Goal: Information Seeking & Learning: Learn about a topic

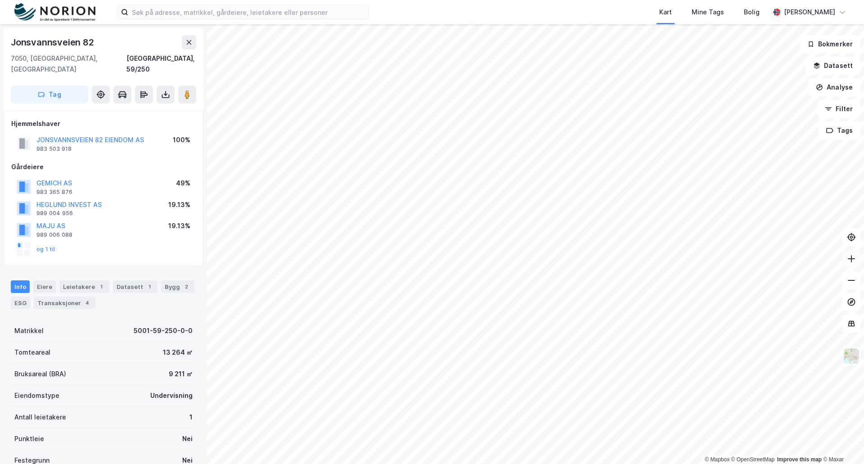
click at [851, 258] on icon at bounding box center [851, 258] width 9 height 9
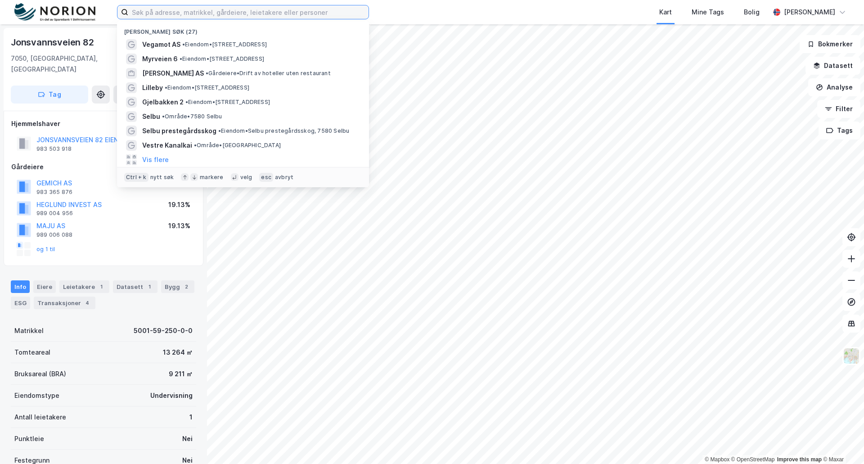
click at [148, 11] on input at bounding box center [248, 12] width 240 height 14
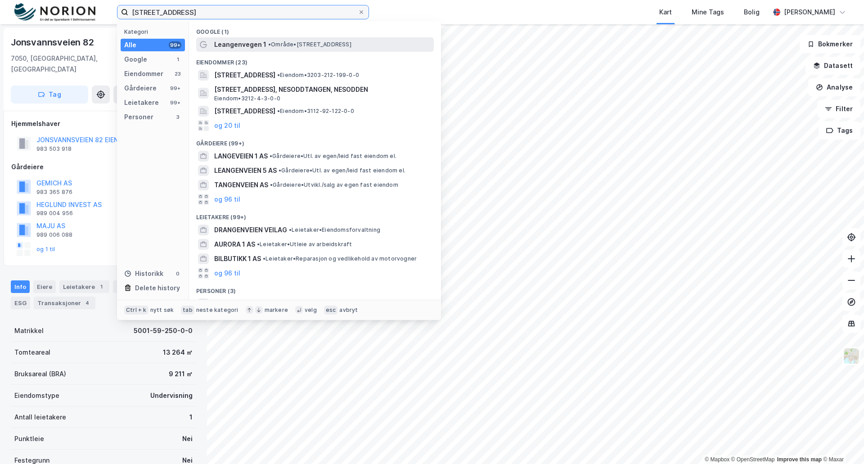
type input "[STREET_ADDRESS]"
click at [241, 42] on span "Leangenvegen 1" at bounding box center [240, 44] width 52 height 11
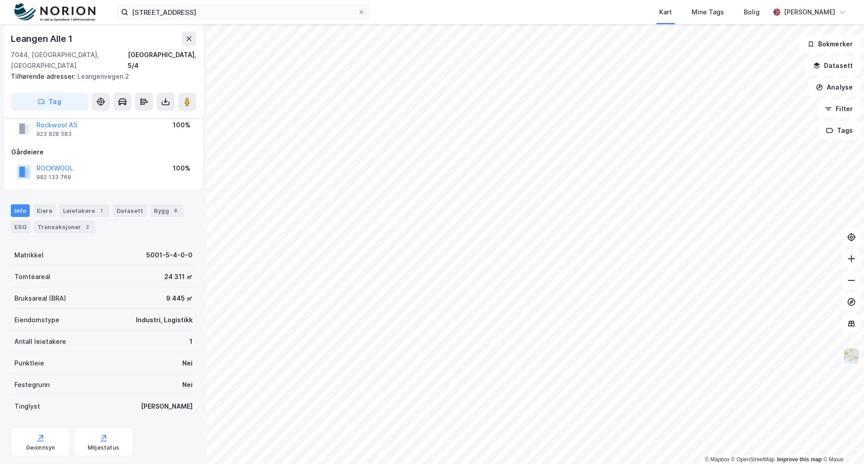
scroll to position [37, 0]
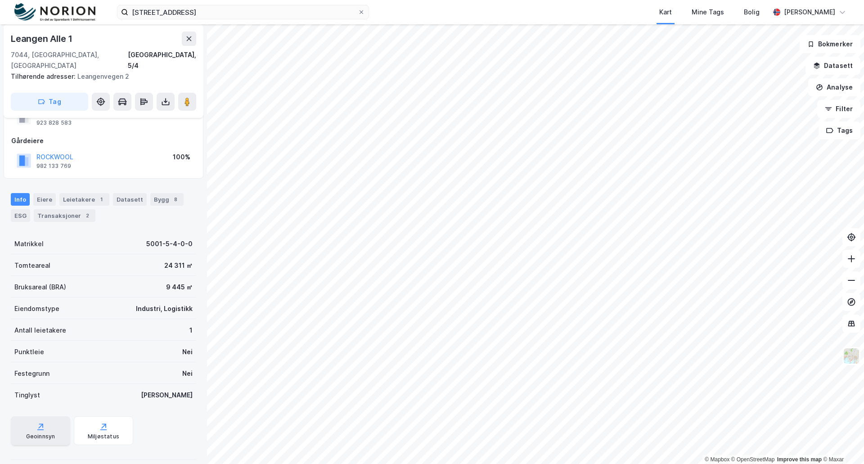
click at [37, 429] on icon at bounding box center [40, 429] width 6 height 1
click at [166, 98] on icon at bounding box center [165, 100] width 1 height 5
click at [123, 116] on div "Last ned grunnbok" at bounding box center [121, 119] width 52 height 7
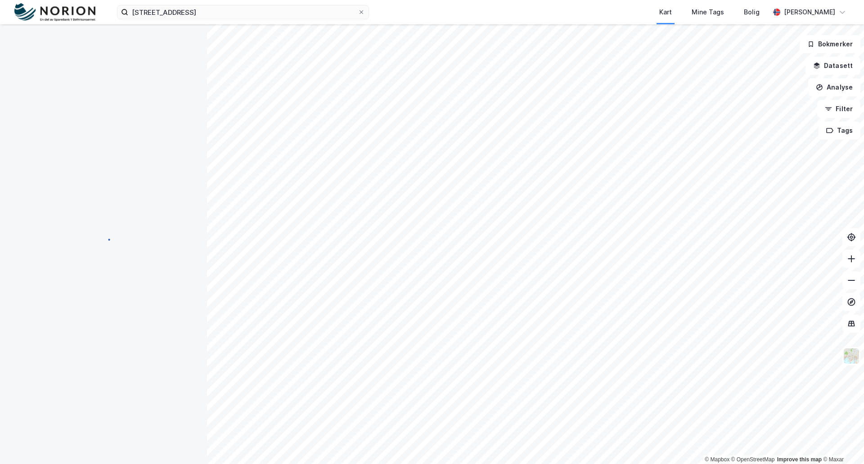
scroll to position [25, 0]
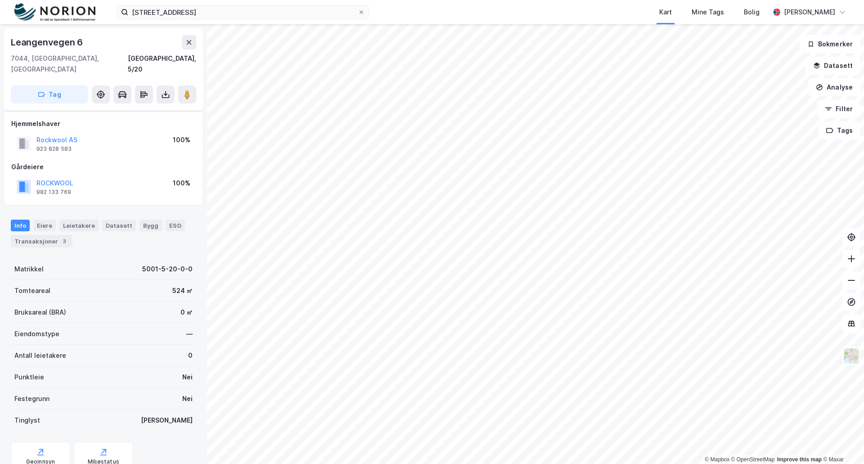
scroll to position [25, 0]
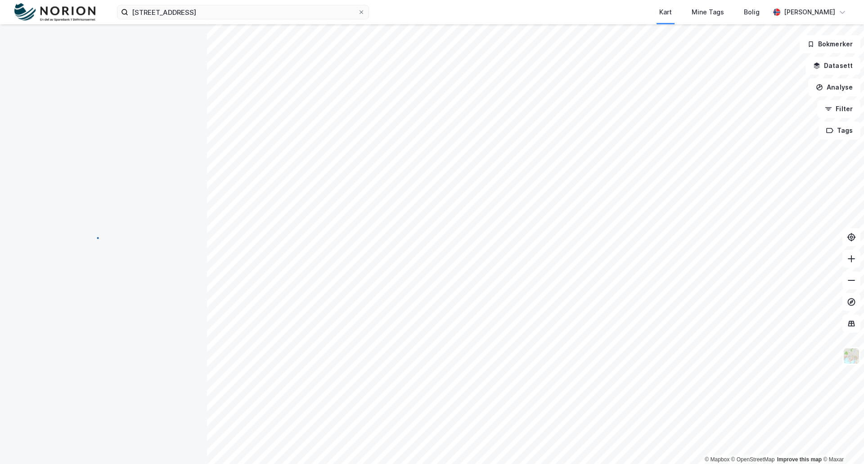
scroll to position [25, 0]
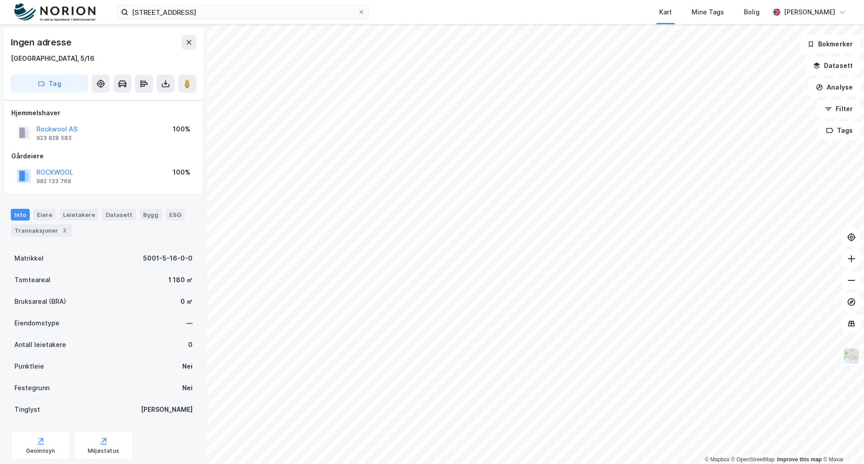
scroll to position [25, 0]
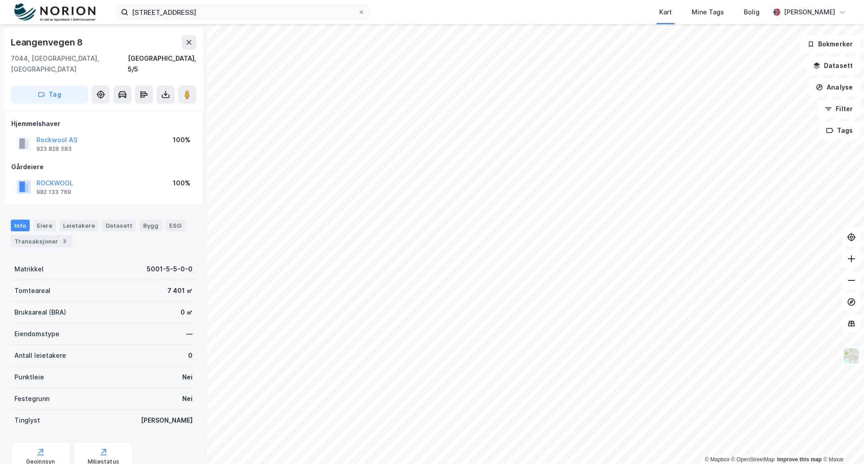
scroll to position [25, 0]
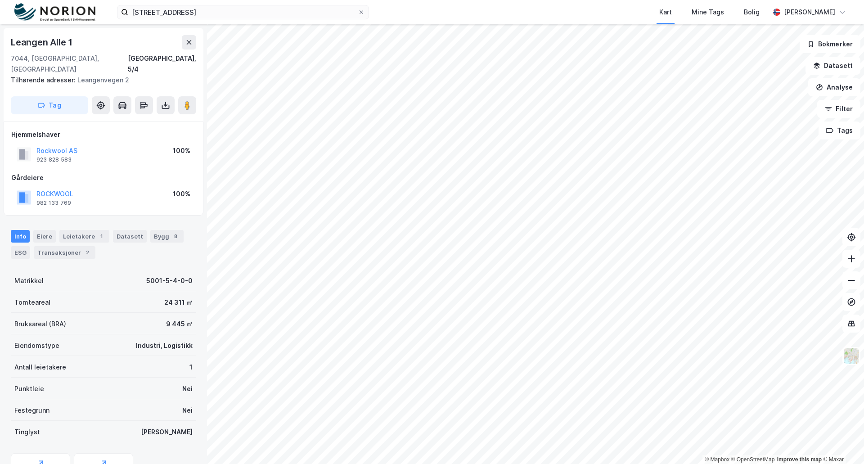
scroll to position [25, 0]
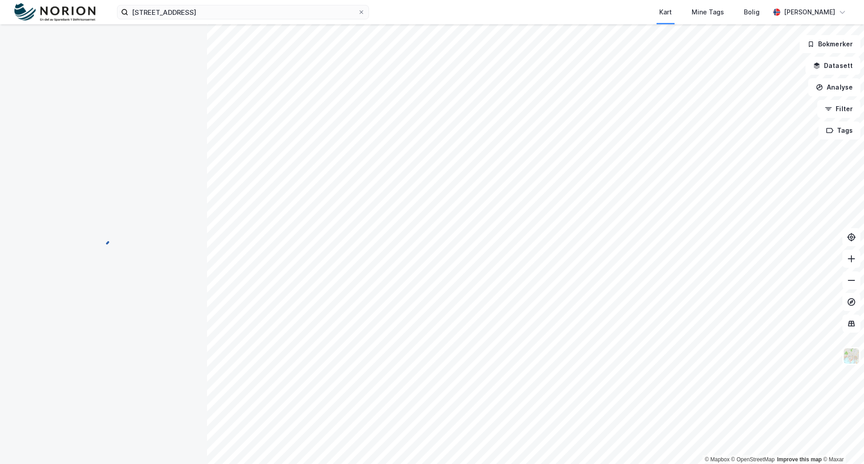
scroll to position [25, 0]
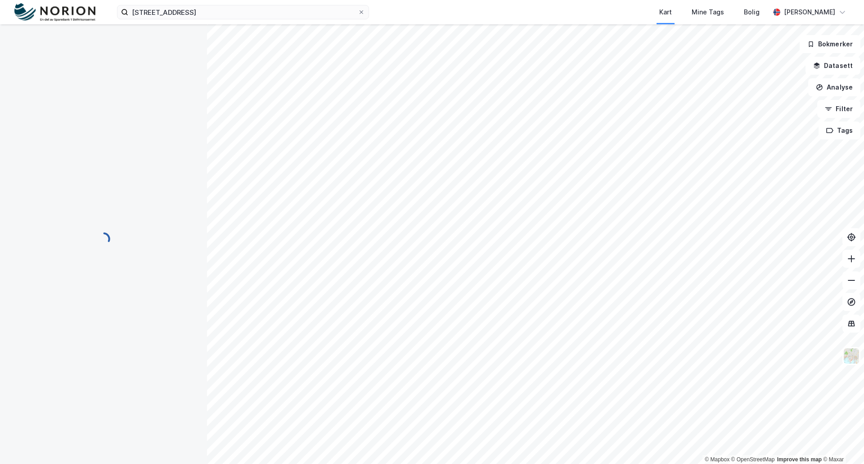
scroll to position [25, 0]
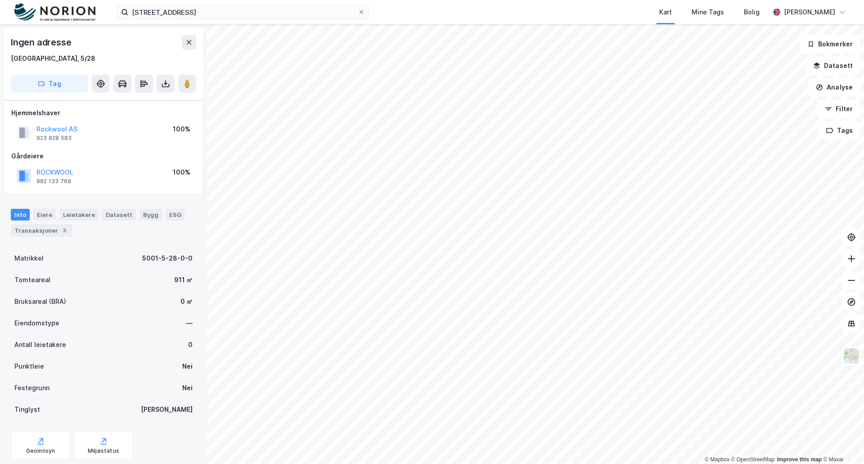
scroll to position [25, 0]
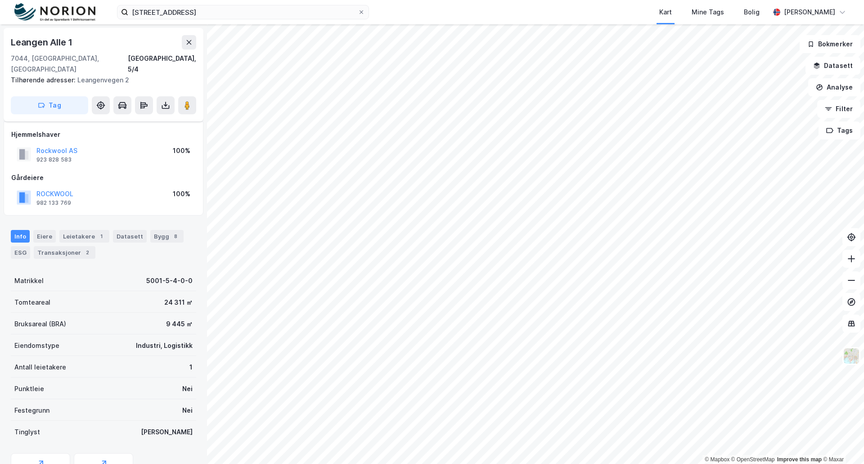
scroll to position [25, 0]
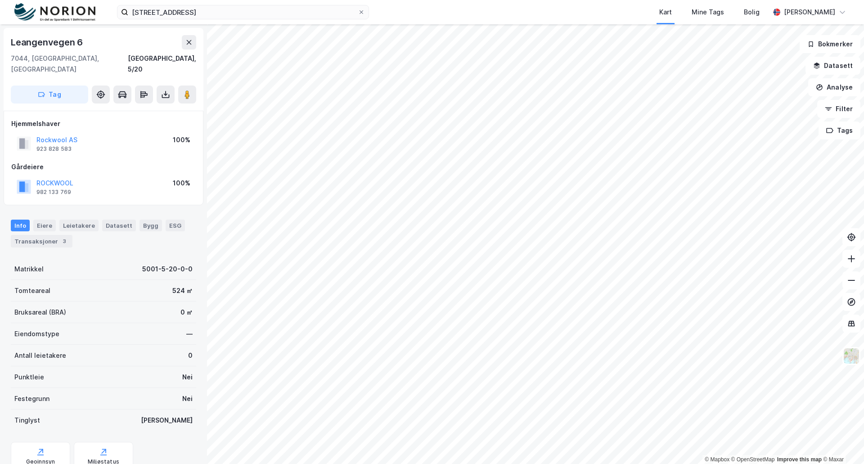
scroll to position [25, 0]
